Goal: Task Accomplishment & Management: Manage account settings

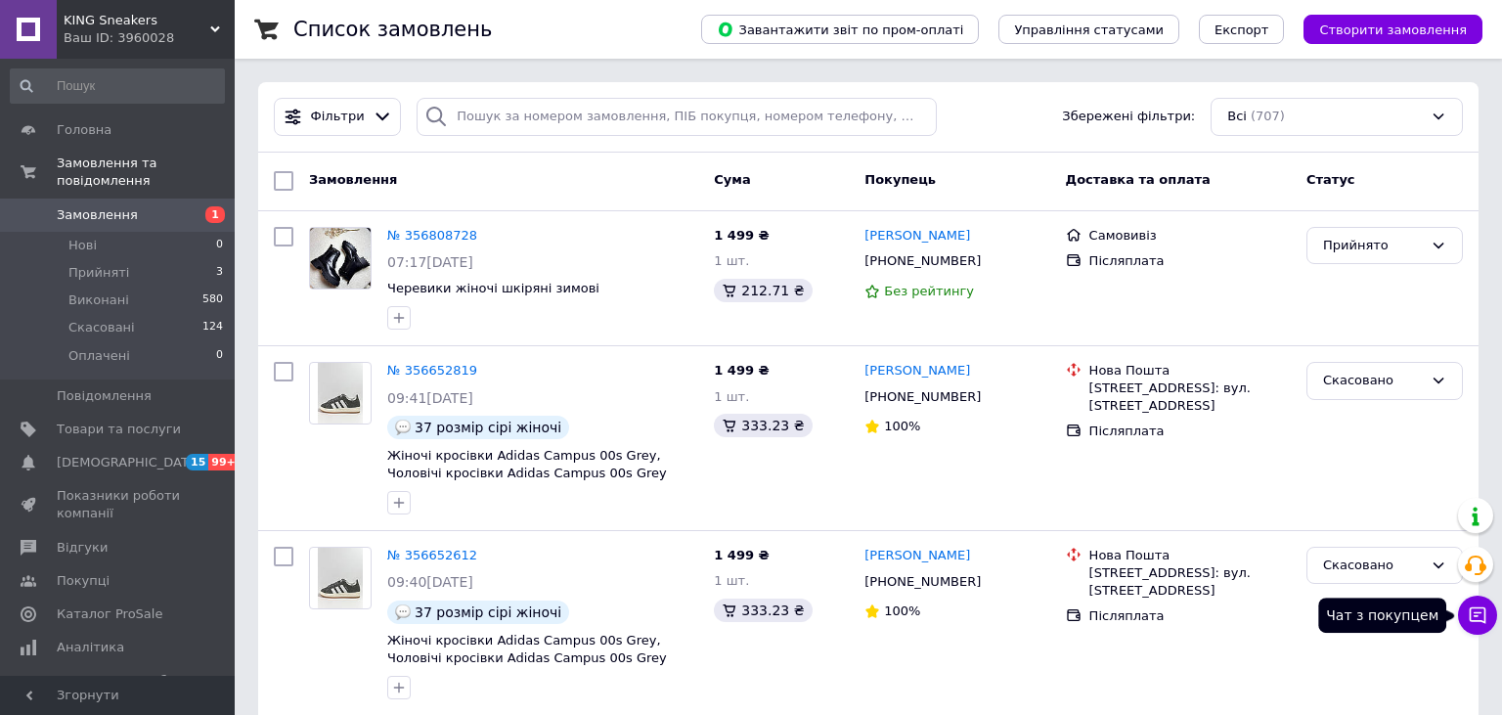
click at [1484, 617] on icon at bounding box center [1477, 615] width 17 height 17
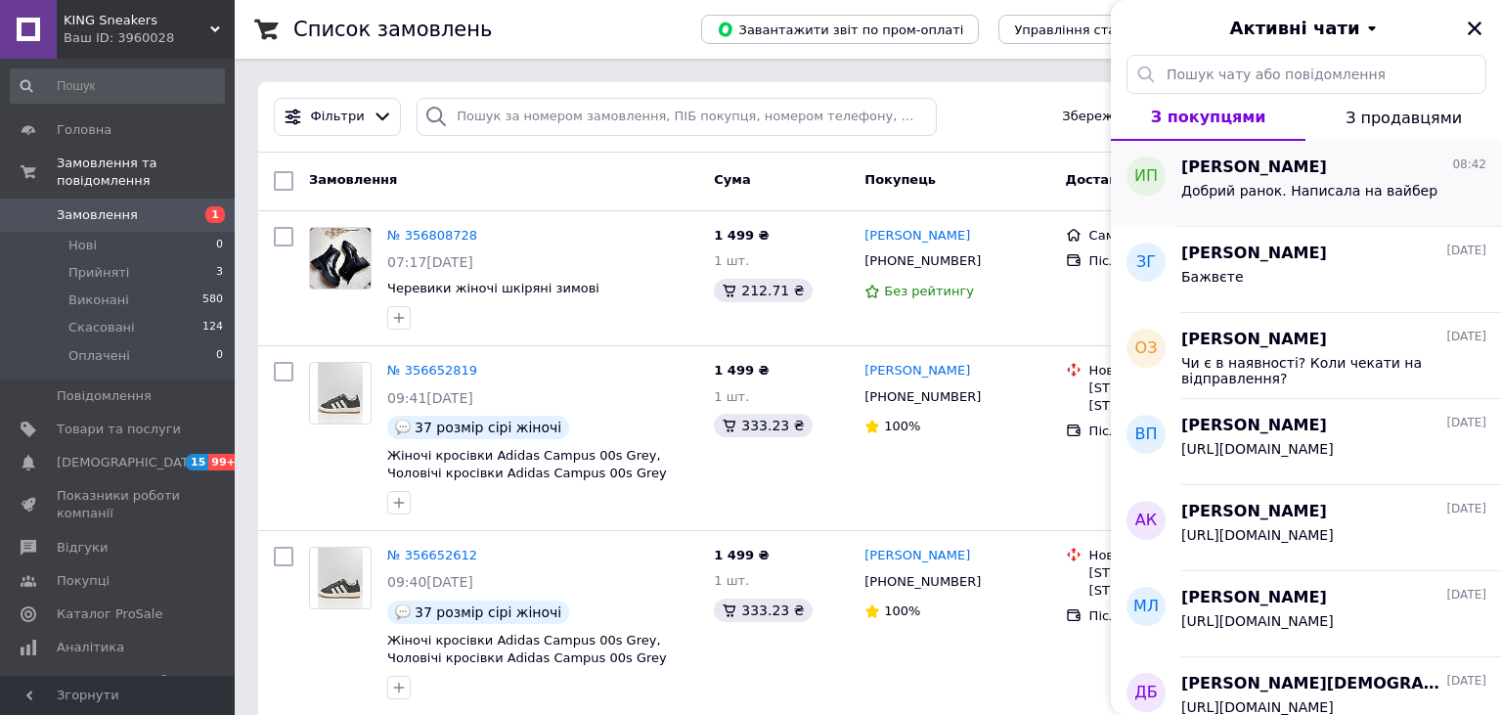
click at [1312, 174] on div "Ирина Петренко 08:42" at bounding box center [1333, 167] width 305 height 22
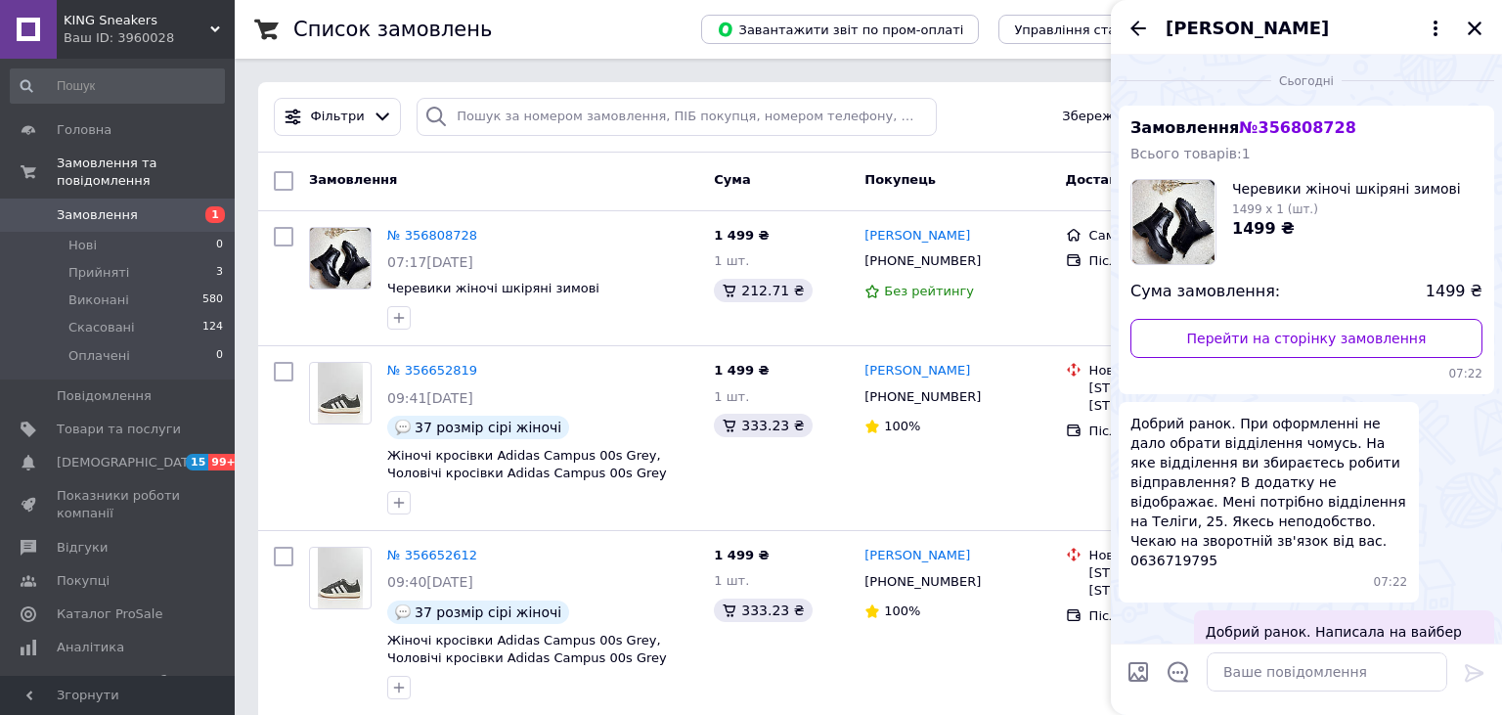
scroll to position [18, 0]
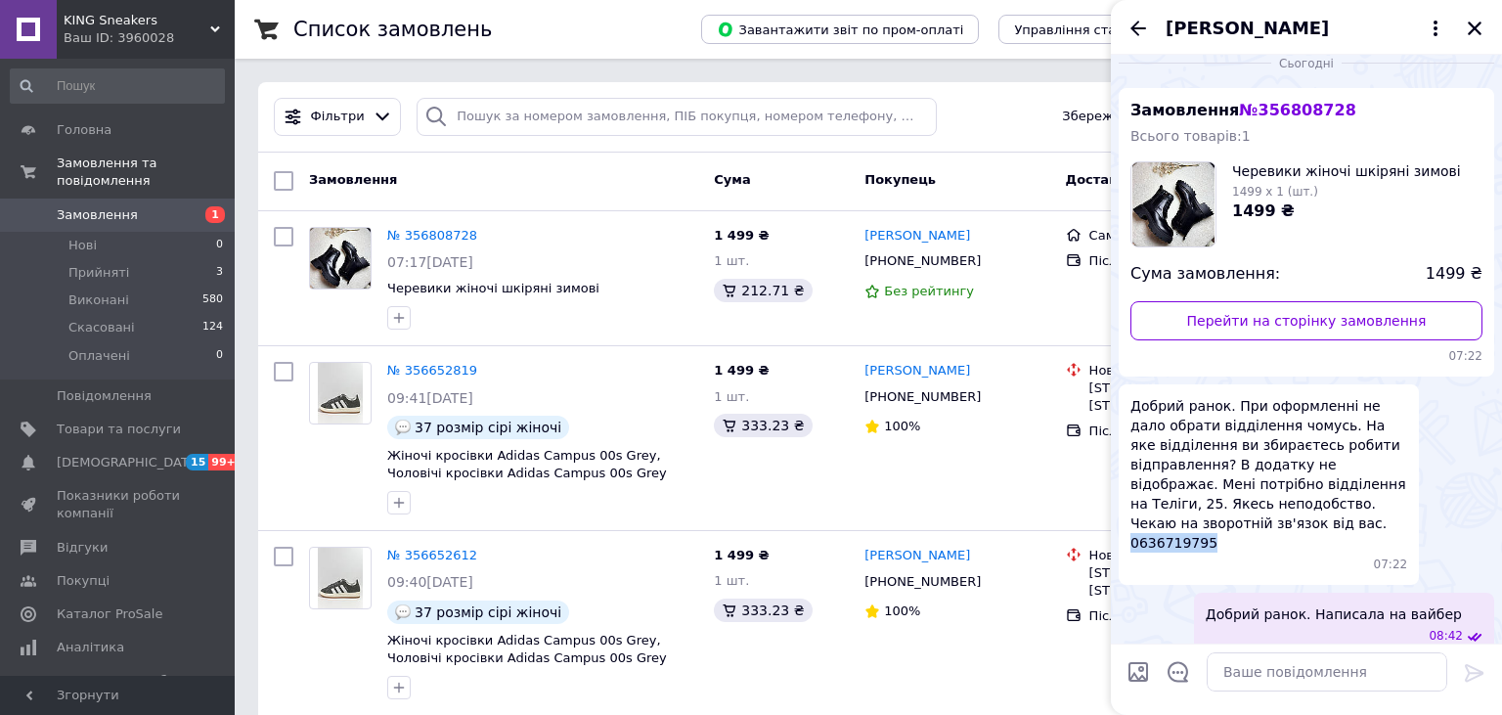
drag, startPoint x: 1311, startPoint y: 525, endPoint x: 1230, endPoint y: 527, distance: 81.2
click at [1230, 527] on span "Добрий ранок. При оформленні не дало обрати відділення чомусь. На яке відділенн…" at bounding box center [1268, 474] width 277 height 156
copy span "0636719795"
click at [1476, 30] on icon "Закрити" at bounding box center [1474, 29] width 14 height 14
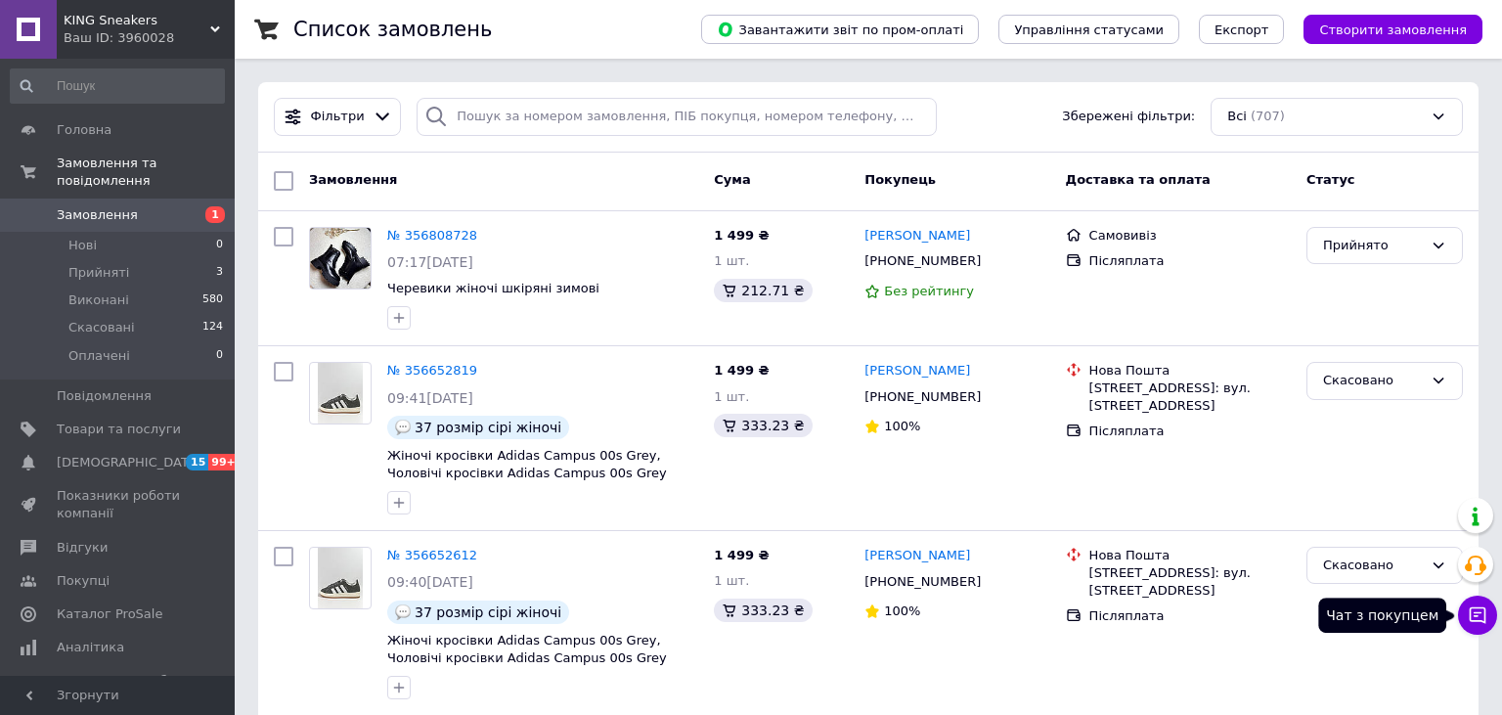
click at [1473, 616] on icon at bounding box center [1477, 615] width 17 height 17
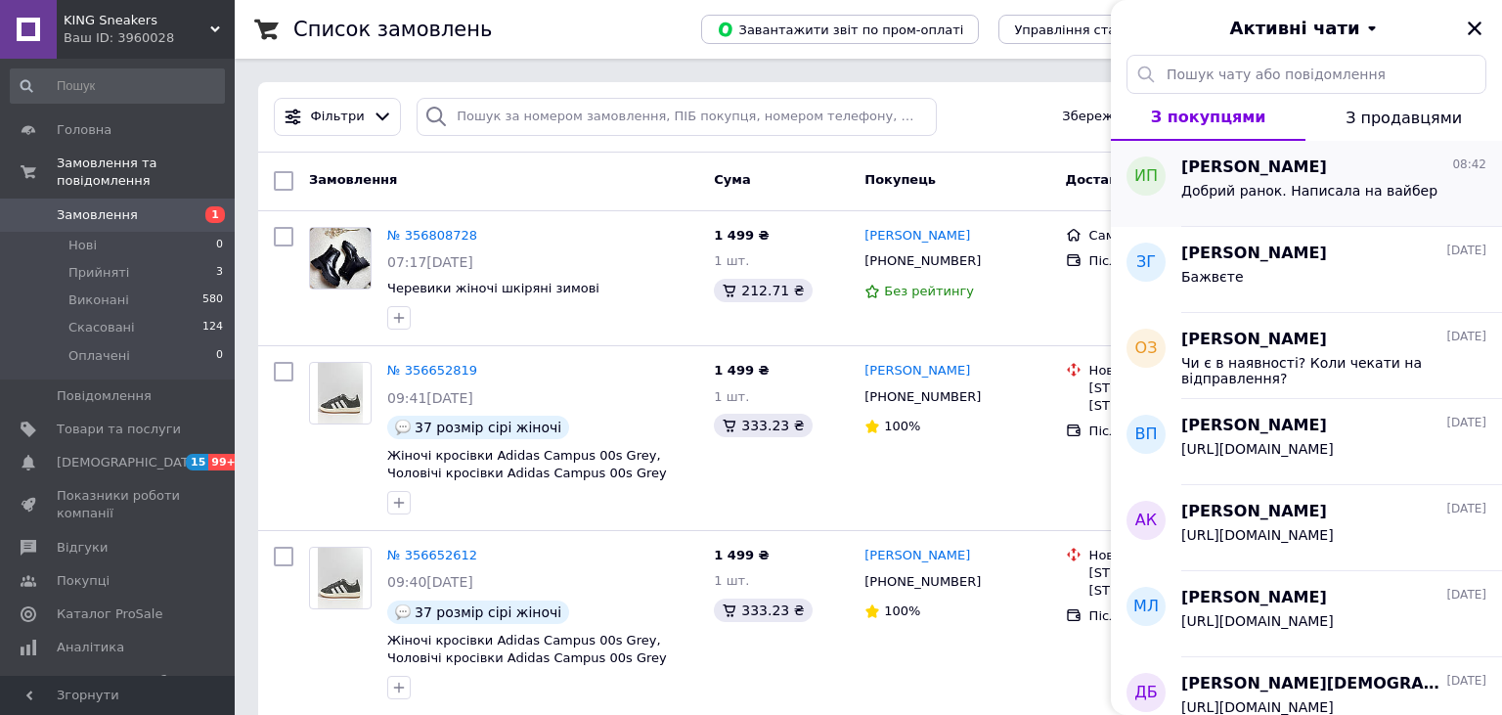
click at [1292, 213] on div "Ирина Петренко 08:42 Добрий ранок. Написала на вайбер" at bounding box center [1341, 184] width 321 height 86
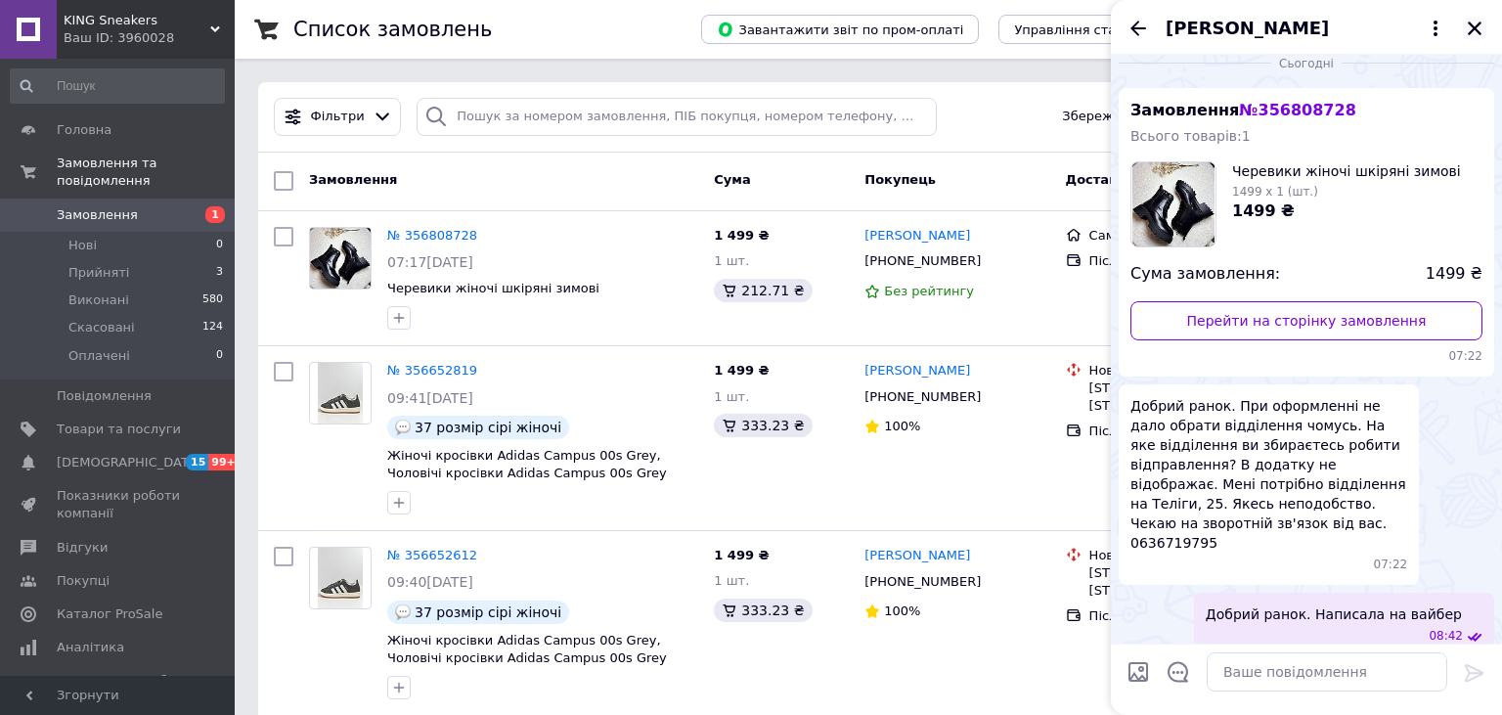
click at [1468, 31] on icon "Закрити" at bounding box center [1474, 29] width 18 height 18
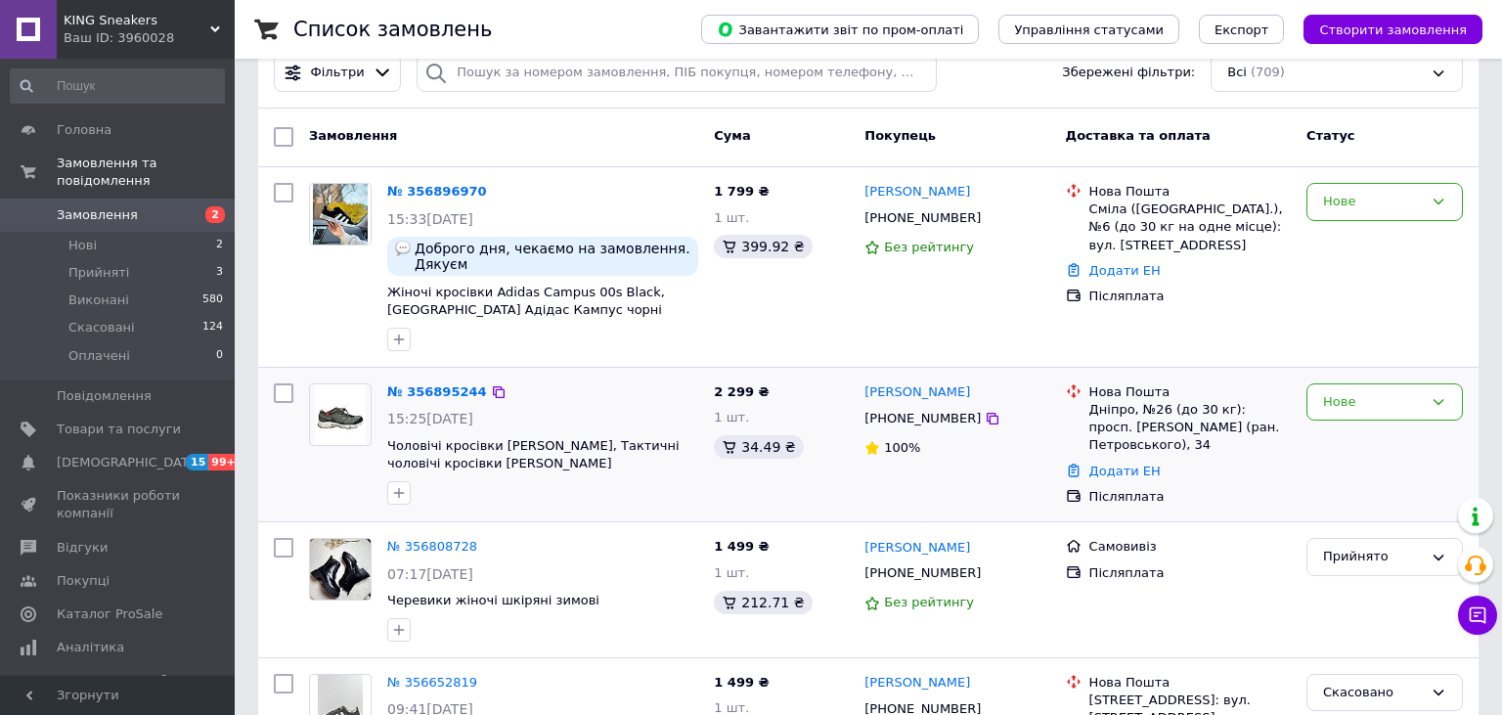
scroll to position [206, 0]
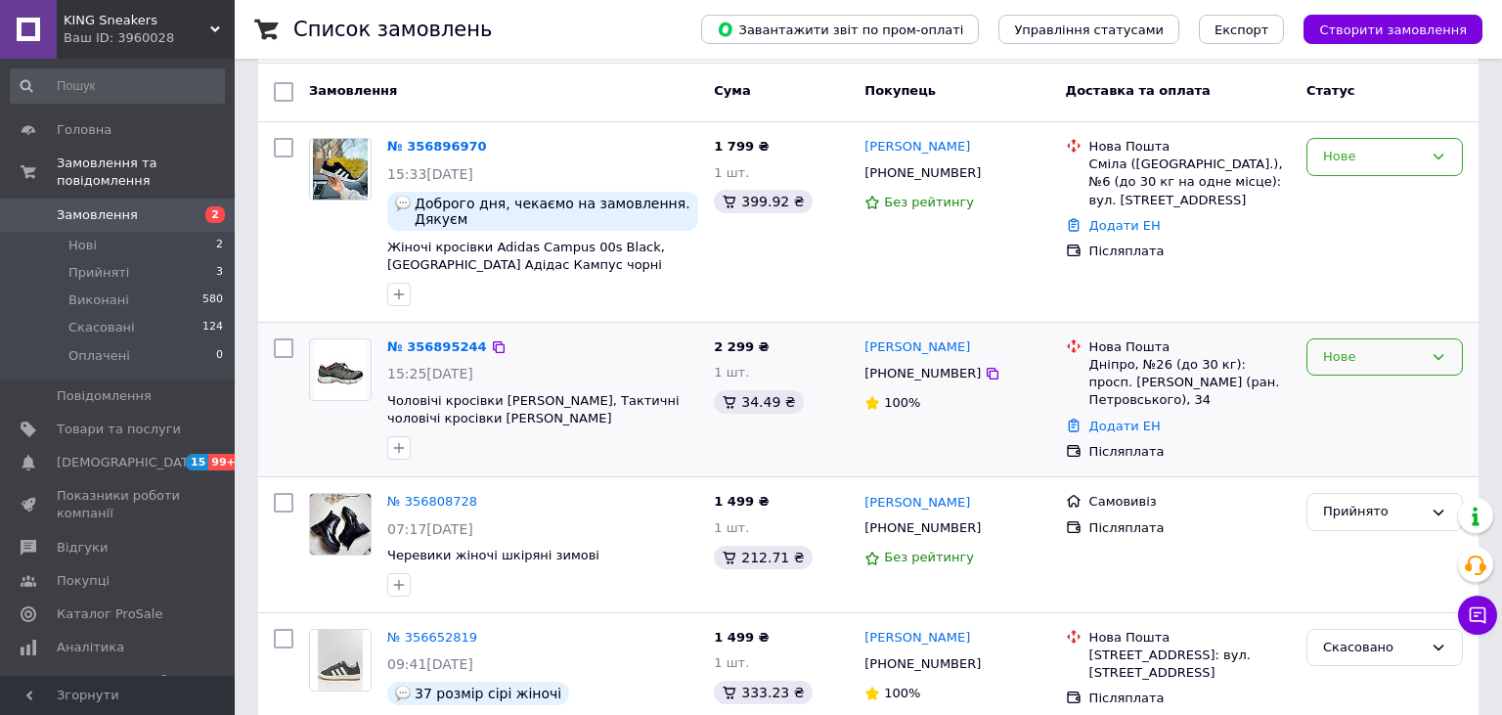
click at [1332, 347] on div "Нове" at bounding box center [1373, 357] width 100 height 21
click at [1347, 415] on li "Виконано" at bounding box center [1384, 433] width 154 height 36
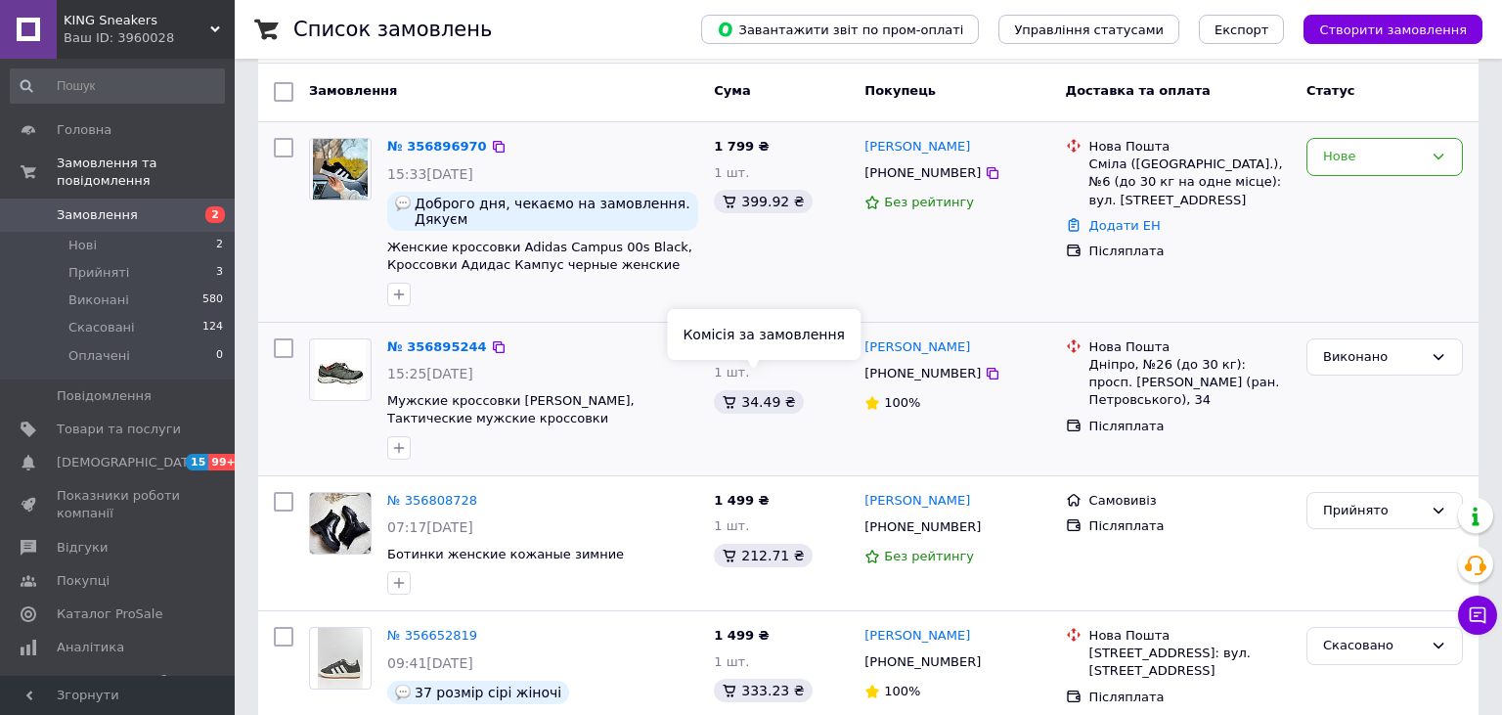
scroll to position [0, 0]
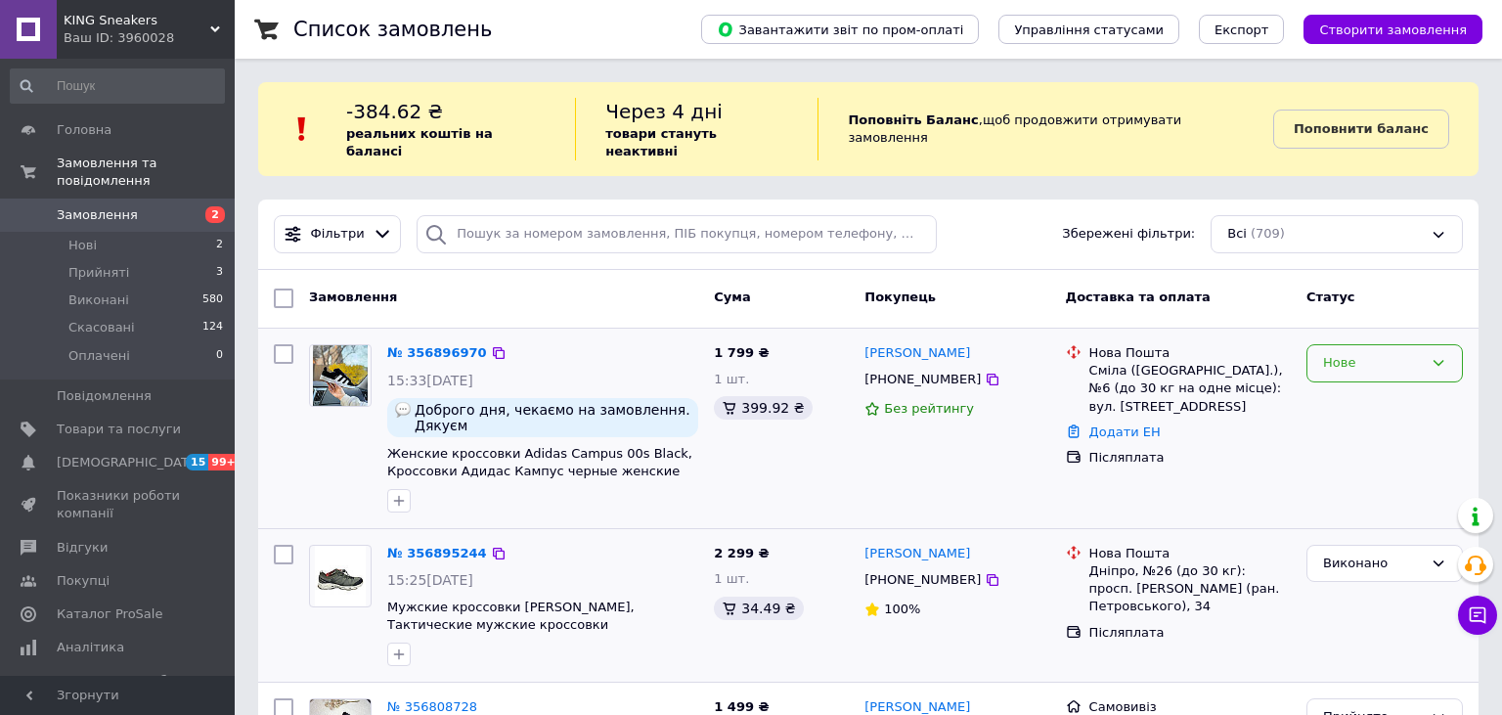
click at [1329, 353] on div "Нове" at bounding box center [1373, 363] width 100 height 21
click at [1334, 386] on li "Прийнято" at bounding box center [1384, 404] width 154 height 36
click at [986, 373] on icon at bounding box center [992, 379] width 12 height 12
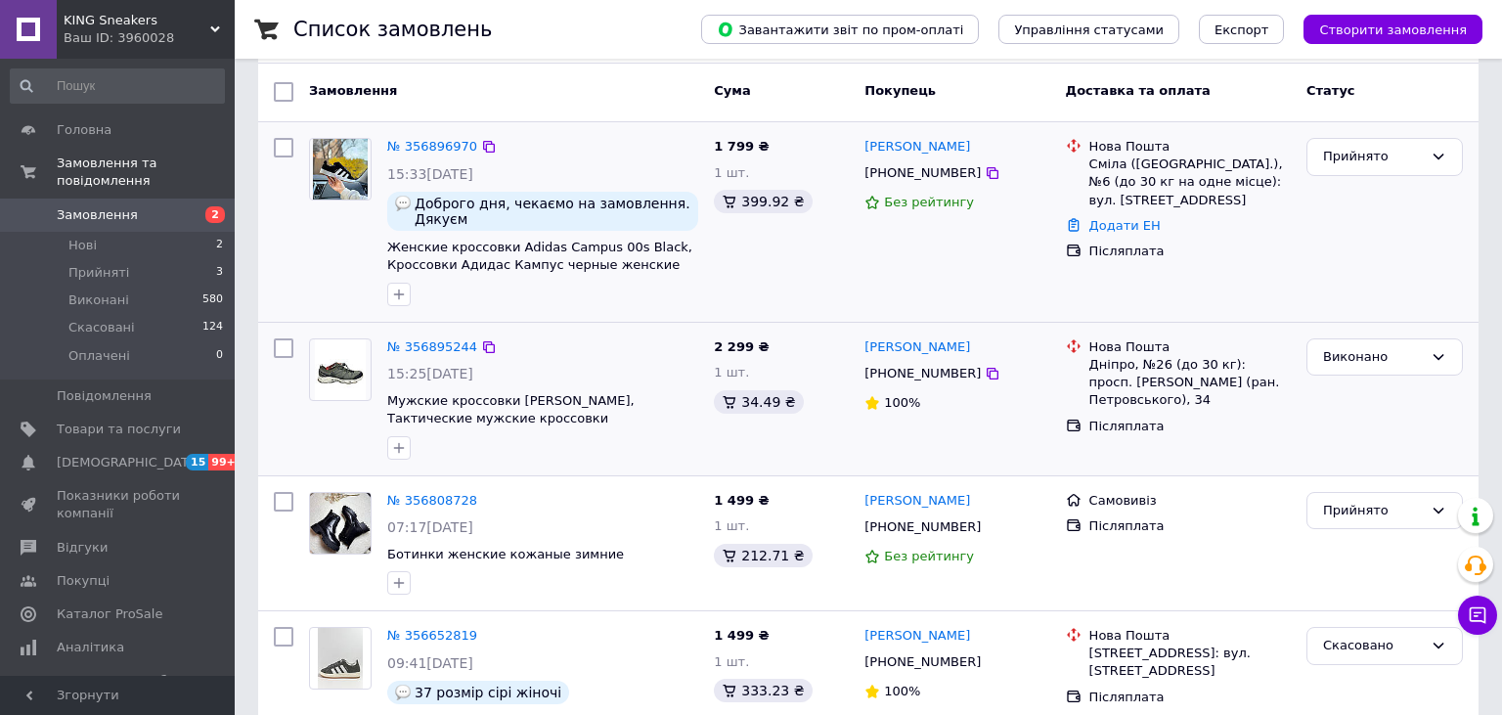
scroll to position [413, 0]
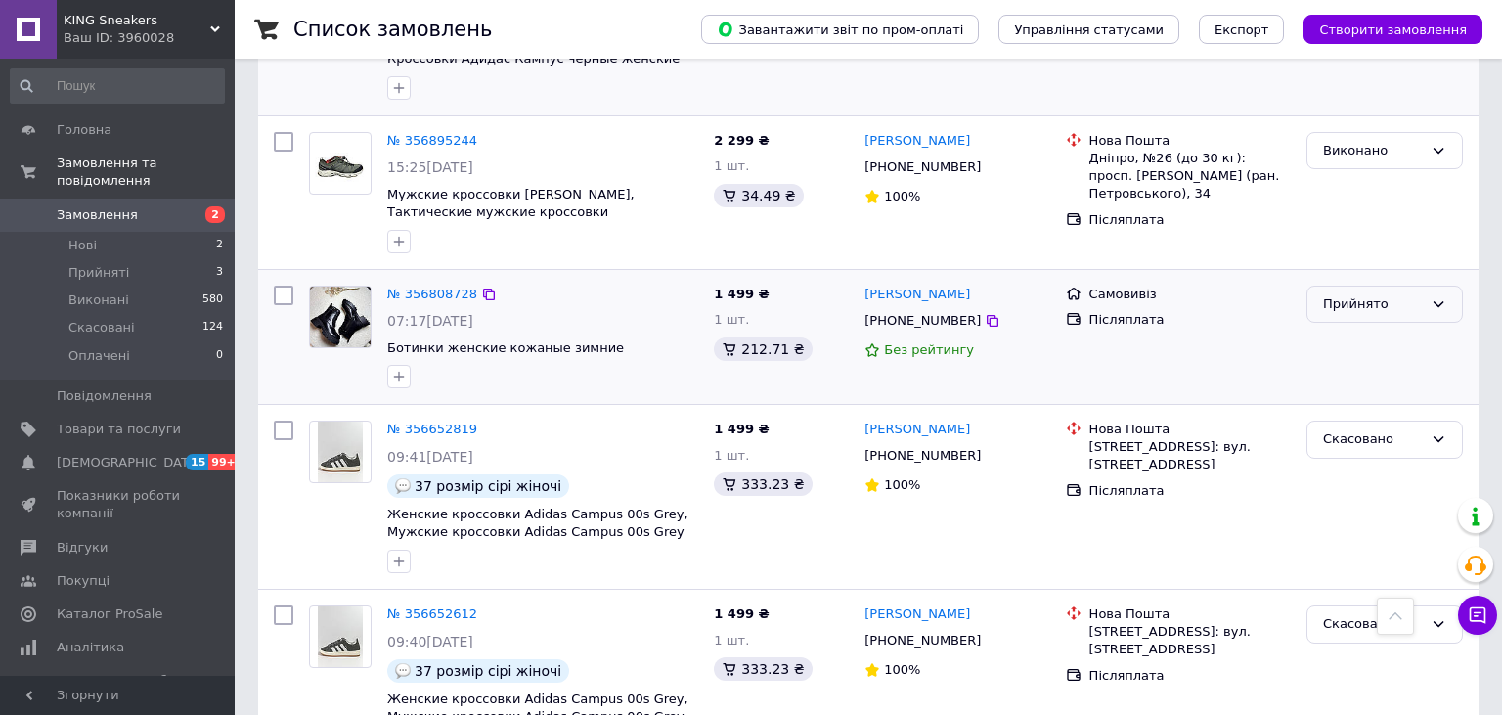
click at [1394, 299] on div "Прийнято" at bounding box center [1384, 304] width 156 height 38
click at [1375, 363] on li "Скасовано" at bounding box center [1384, 381] width 154 height 36
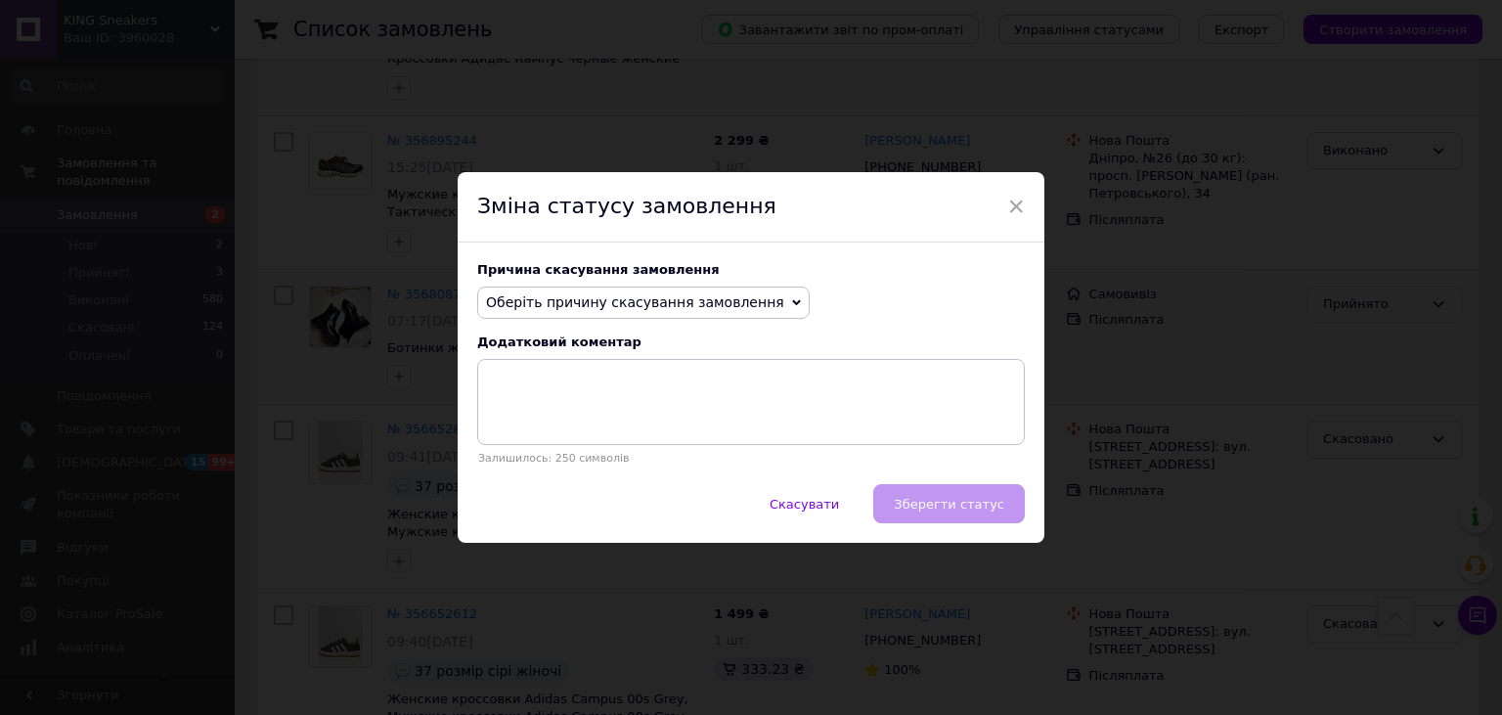
click at [634, 306] on span "Оберіть причину скасування замовлення" at bounding box center [635, 302] width 298 height 16
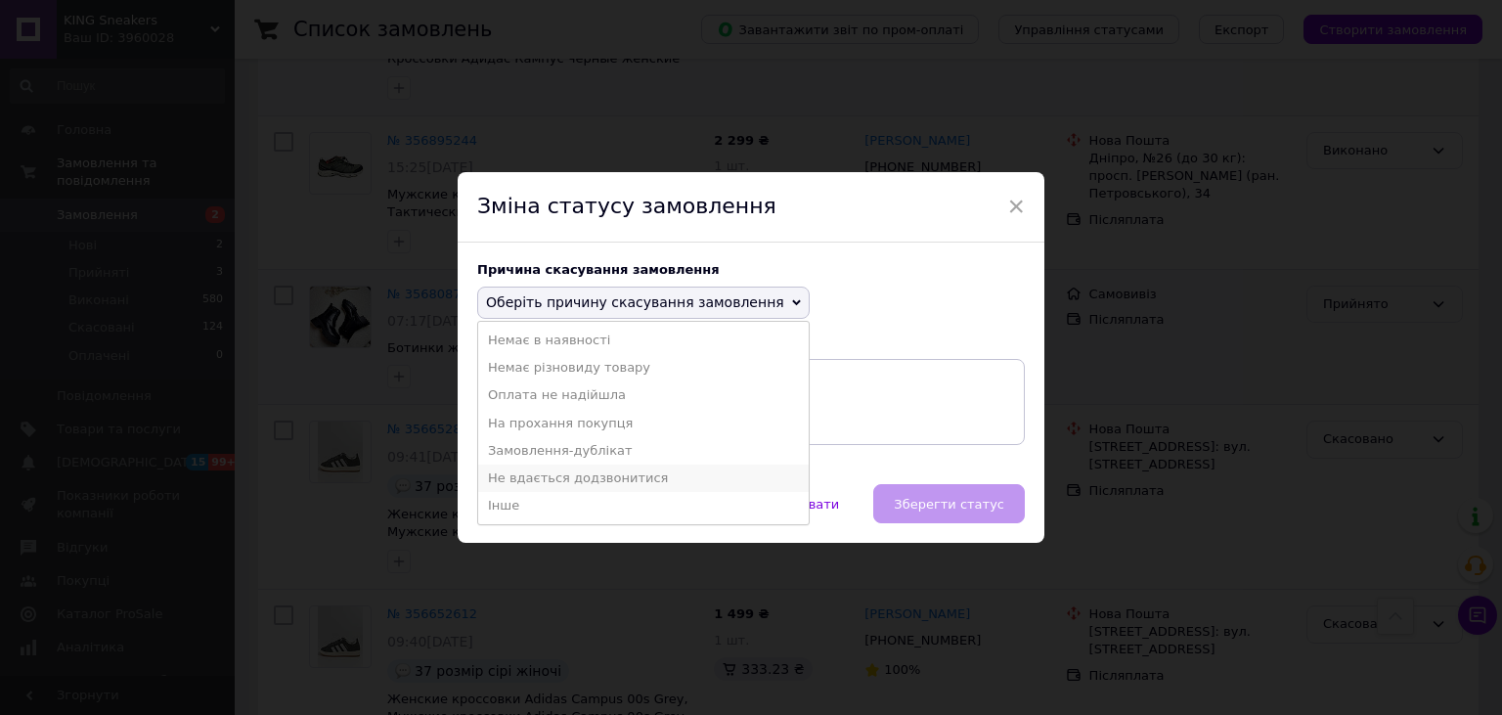
click at [589, 483] on li "Не вдається додзвонитися" at bounding box center [643, 477] width 330 height 27
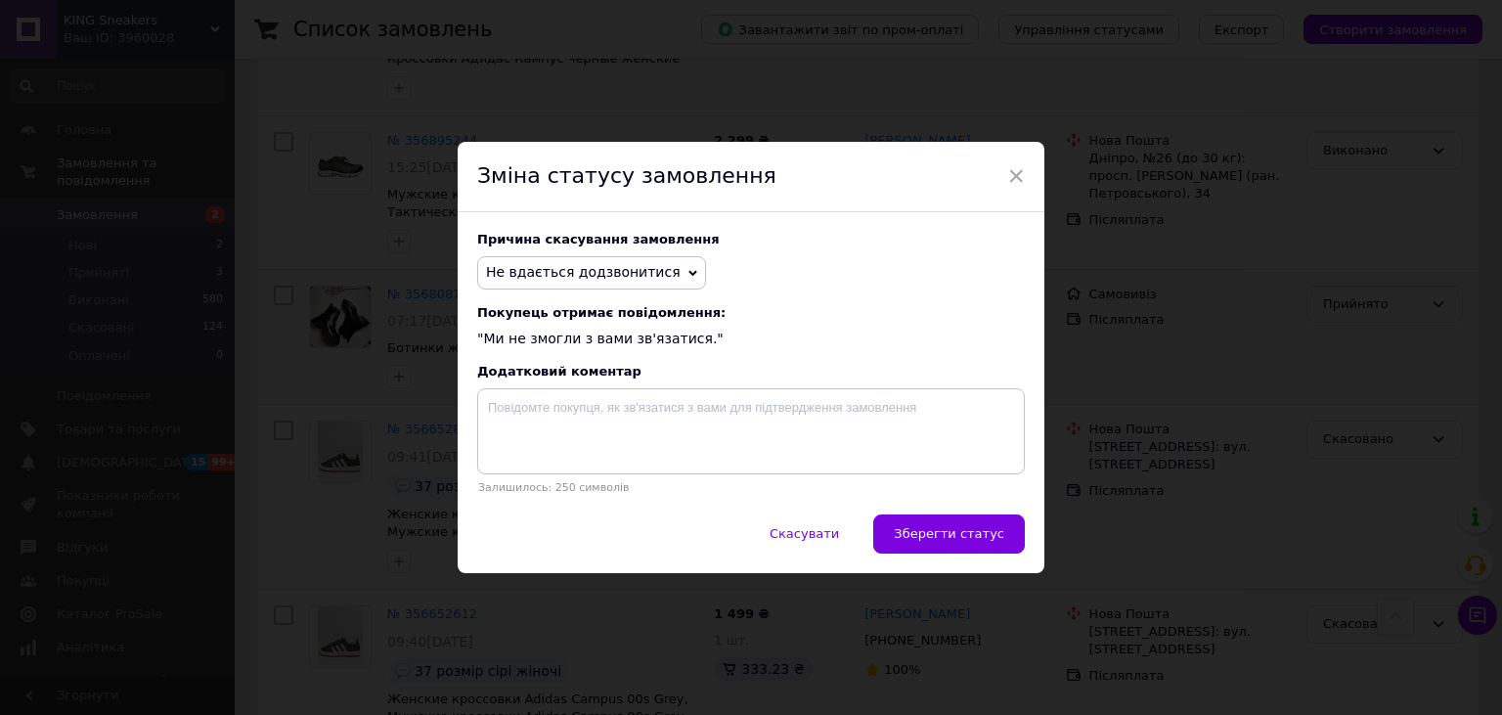
click at [952, 532] on span "Зберегти статус" at bounding box center [949, 533] width 110 height 15
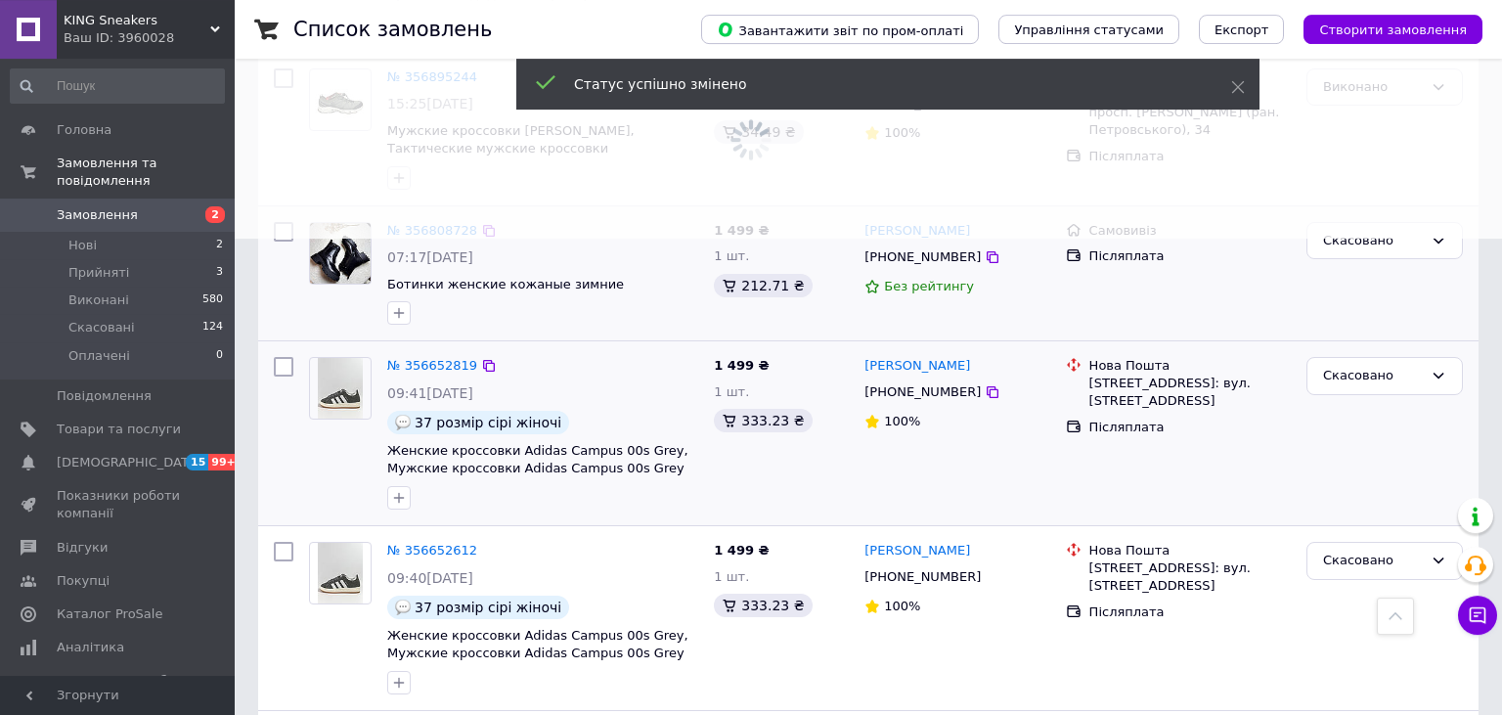
scroll to position [516, 0]
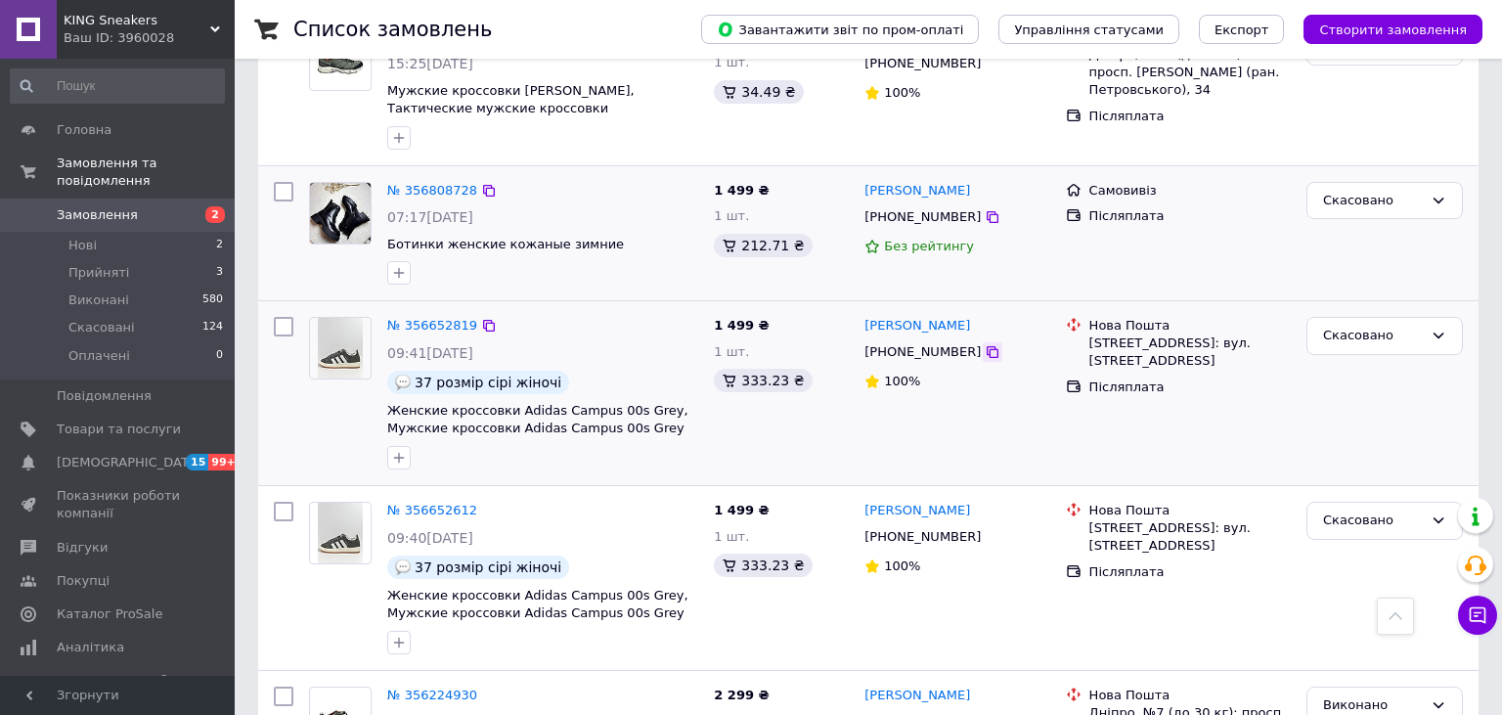
click at [984, 344] on icon at bounding box center [992, 352] width 16 height 16
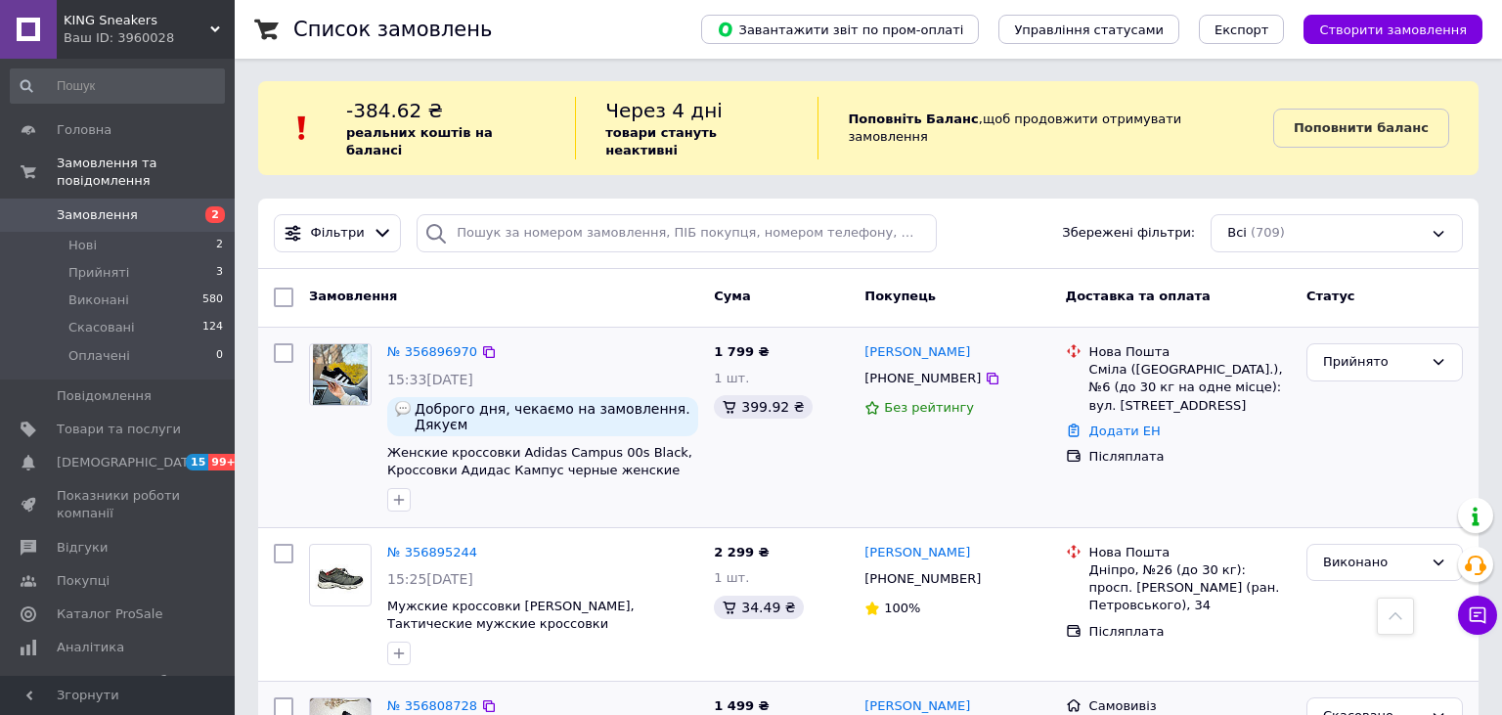
scroll to position [0, 0]
click at [146, 206] on span "Замовлення" at bounding box center [119, 215] width 124 height 18
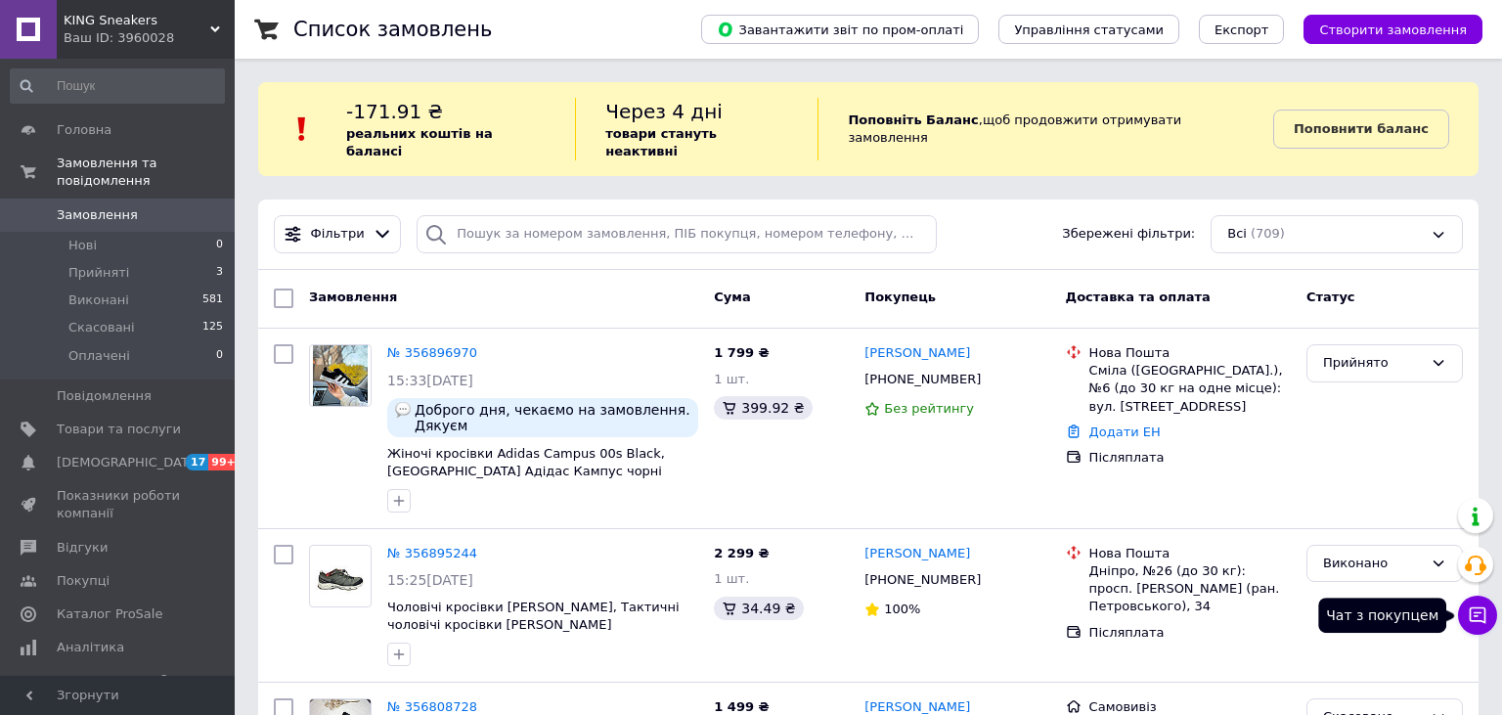
click at [1474, 608] on icon at bounding box center [1477, 615] width 17 height 17
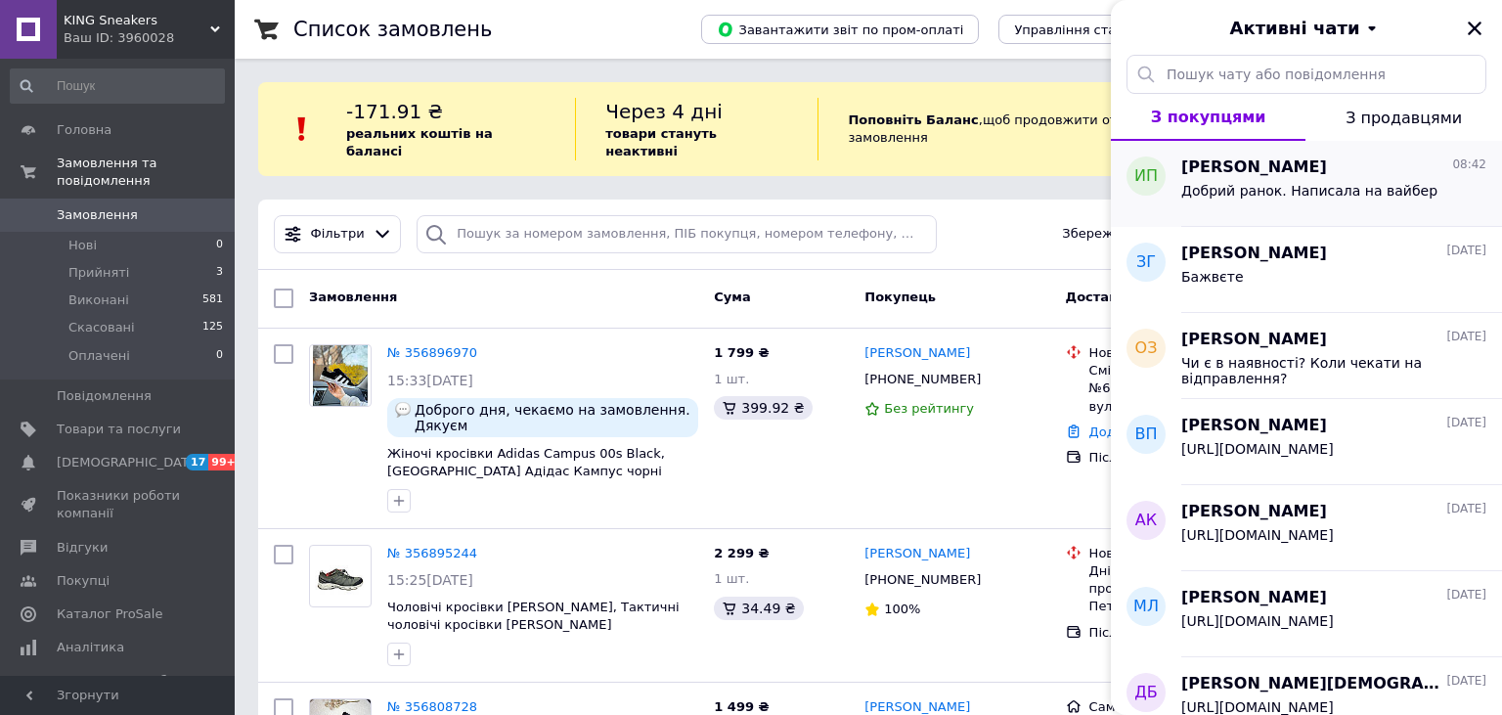
click at [1332, 205] on div "Добрий ранок. Написала на вайбер" at bounding box center [1309, 196] width 256 height 27
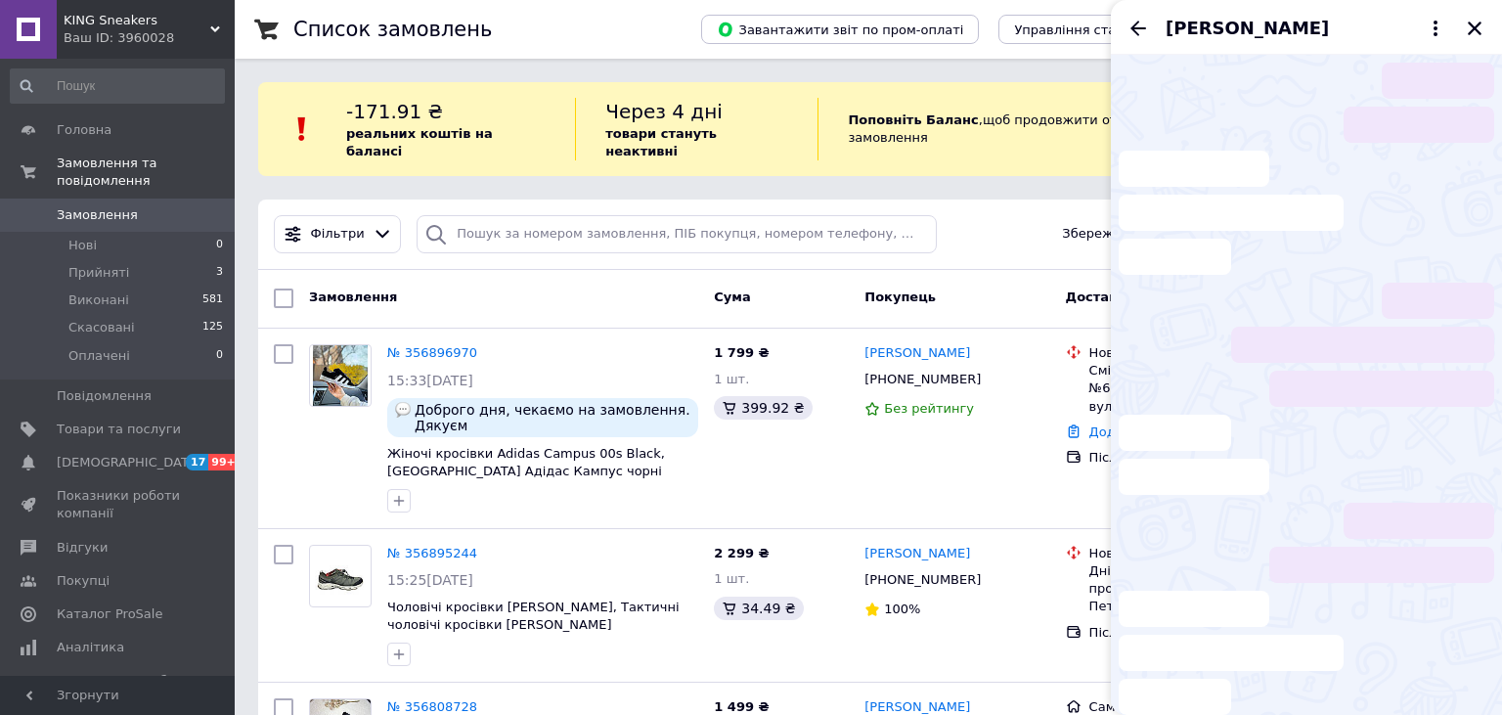
scroll to position [18, 0]
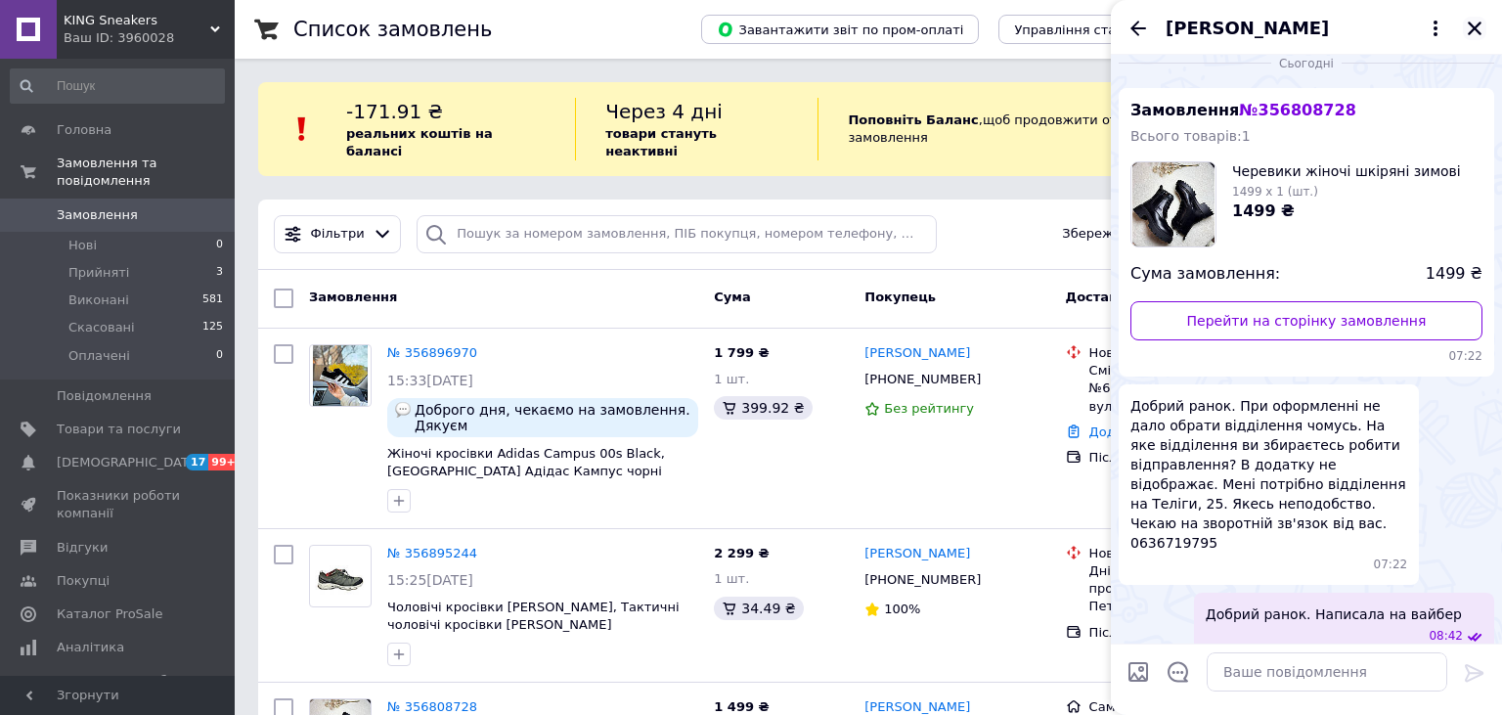
click at [1479, 33] on icon "Закрити" at bounding box center [1474, 29] width 14 height 14
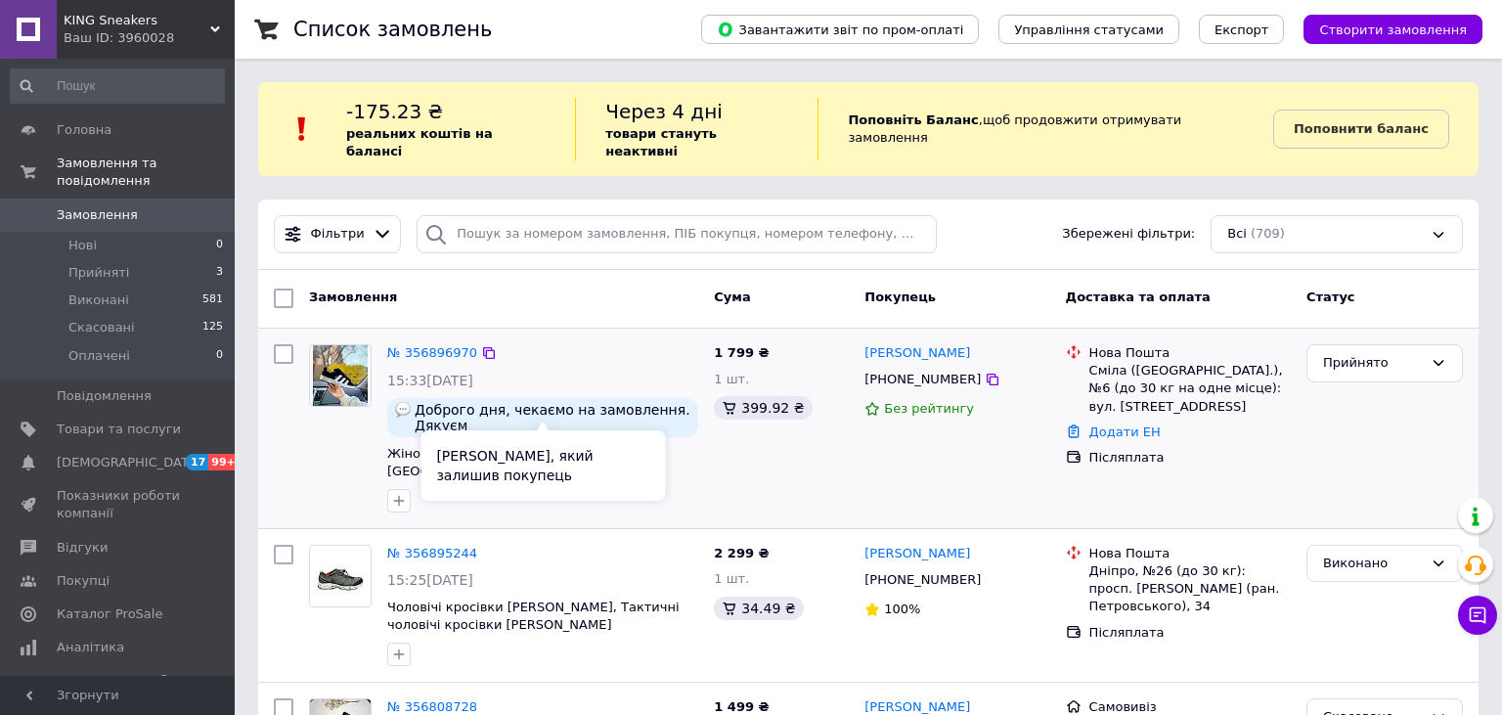
click at [459, 403] on span "Доброго дня, чекаємо на замовлення. Дякуєм" at bounding box center [553, 417] width 276 height 31
click at [117, 206] on span "Замовлення" at bounding box center [97, 215] width 81 height 18
